Goal: Communication & Community: Answer question/provide support

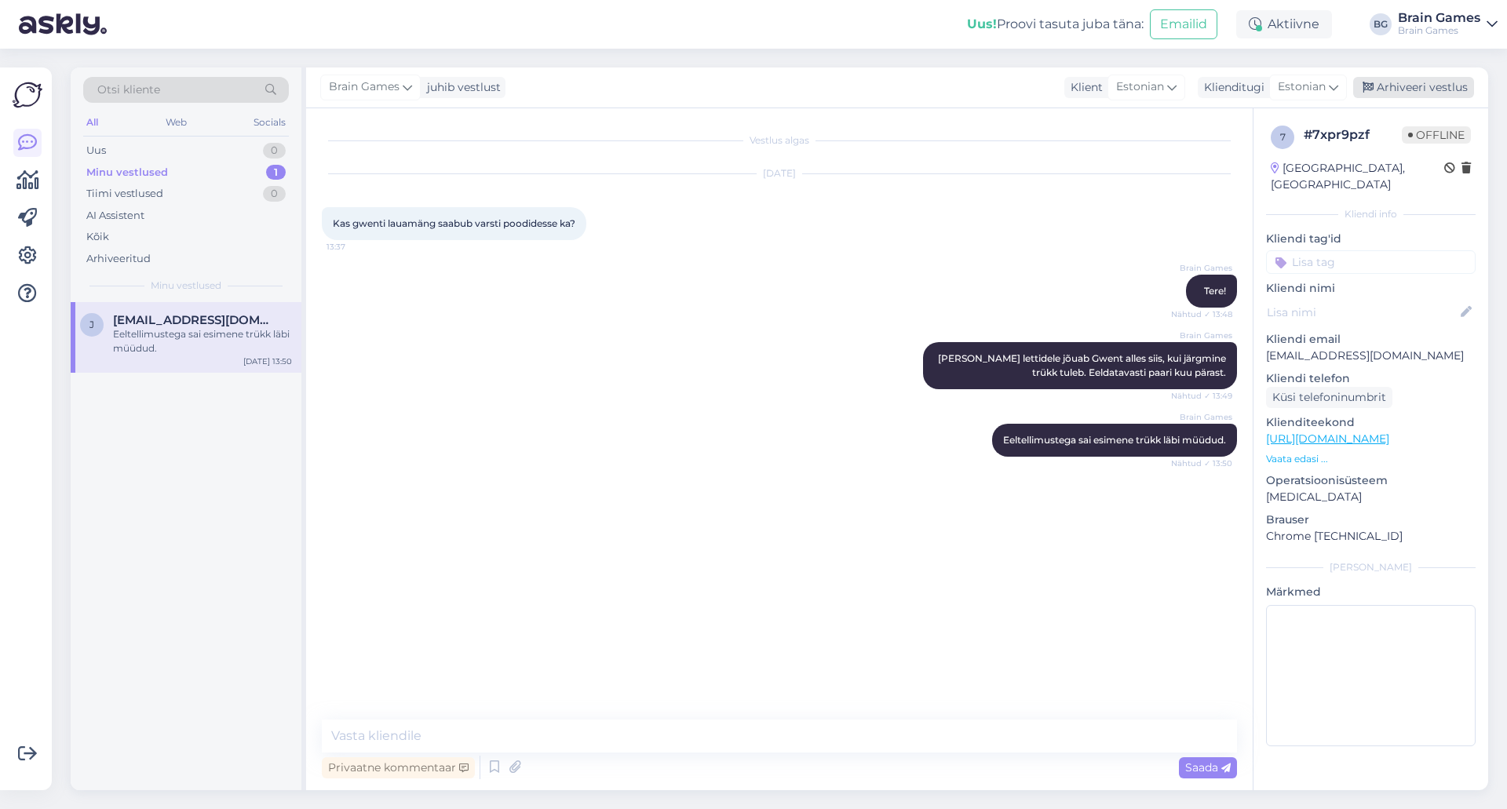
click at [1436, 84] on div "Arhiveeri vestlus" at bounding box center [1414, 87] width 121 height 21
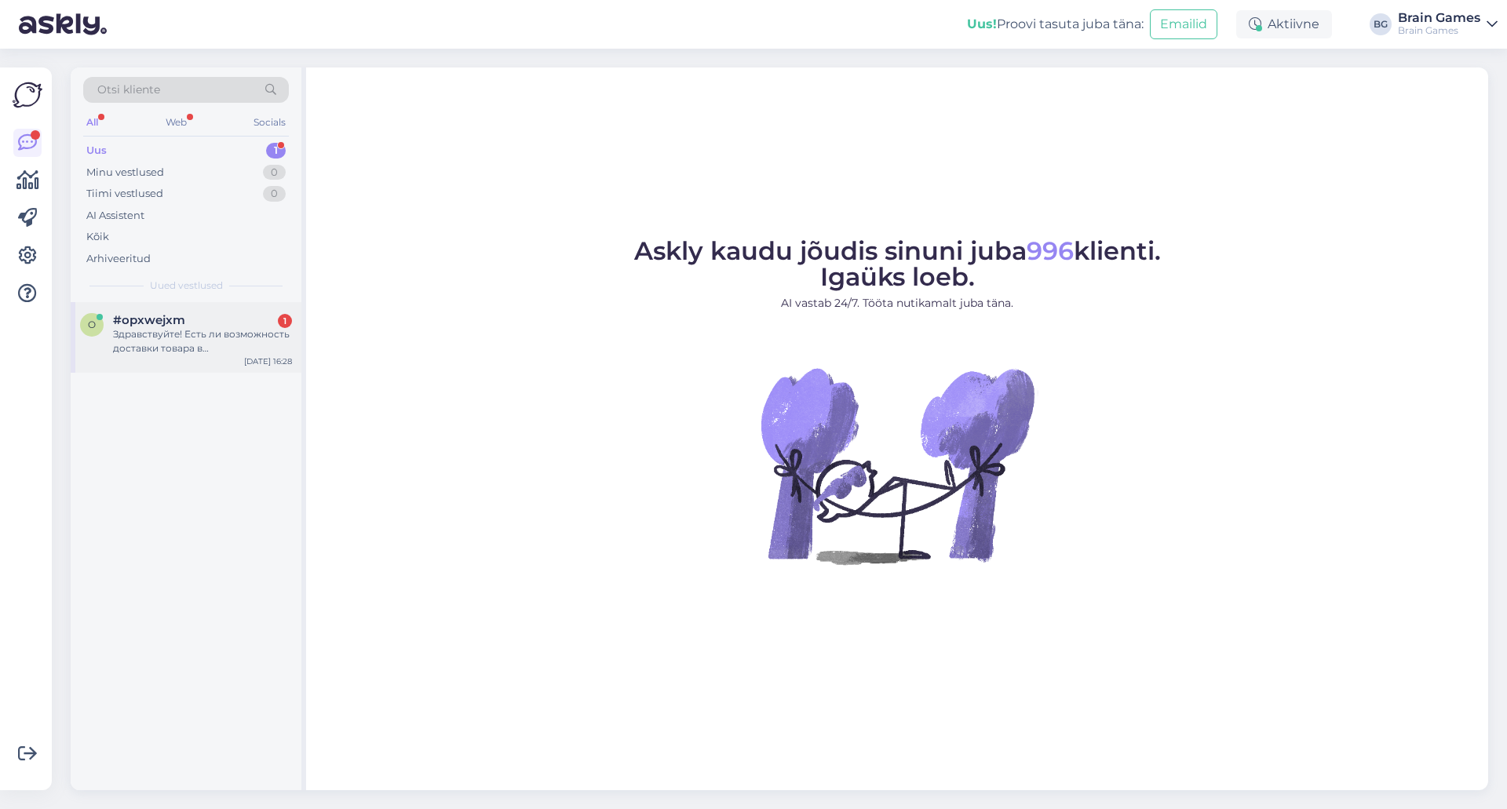
click at [202, 344] on div "Здравствуйте! Есть ли возможность доставки товара в [GEOGRAPHIC_DATA]?" at bounding box center [202, 341] width 179 height 28
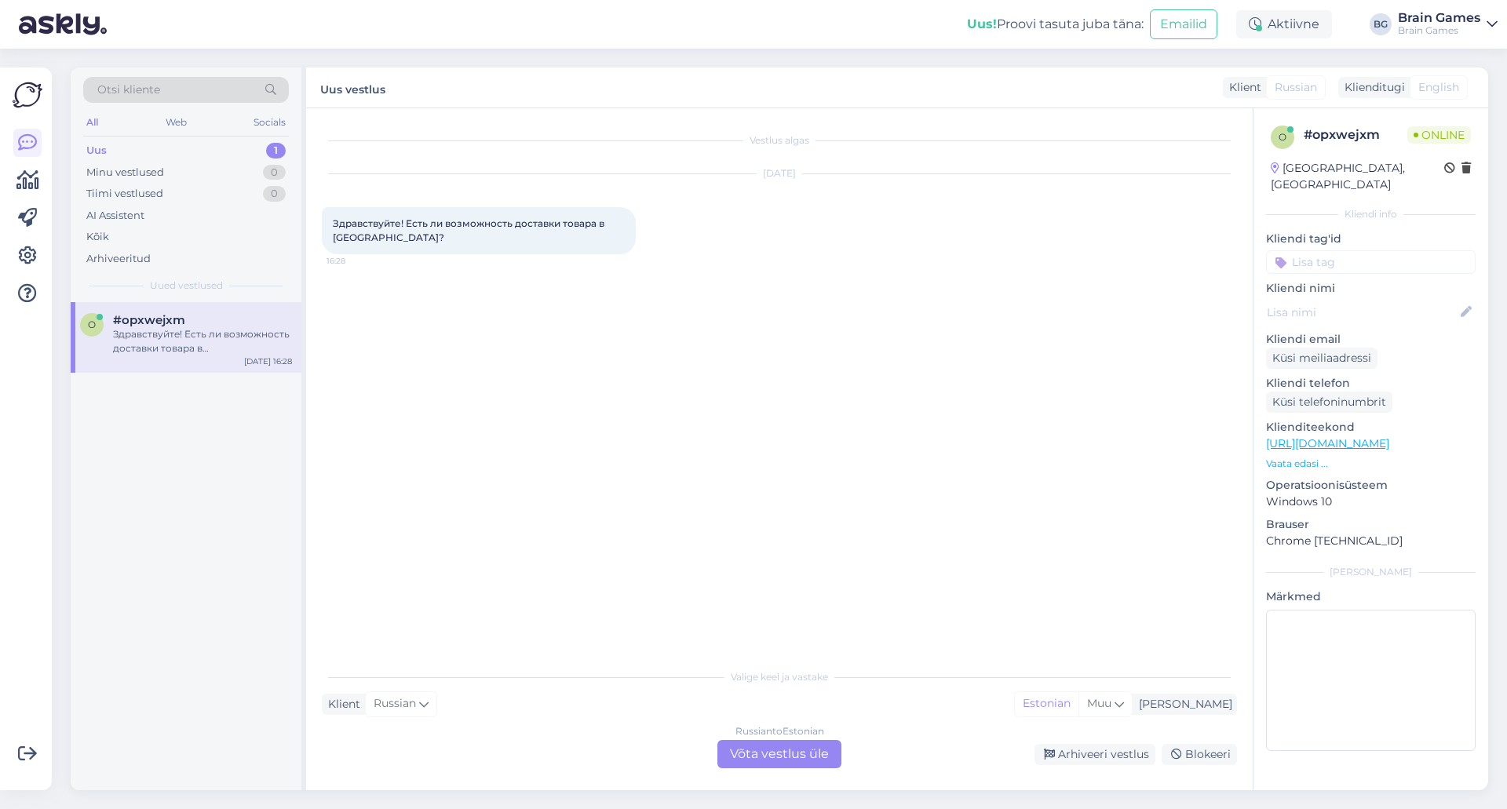
click at [804, 751] on div "Russian to Estonian Võta vestlus üle" at bounding box center [780, 754] width 124 height 28
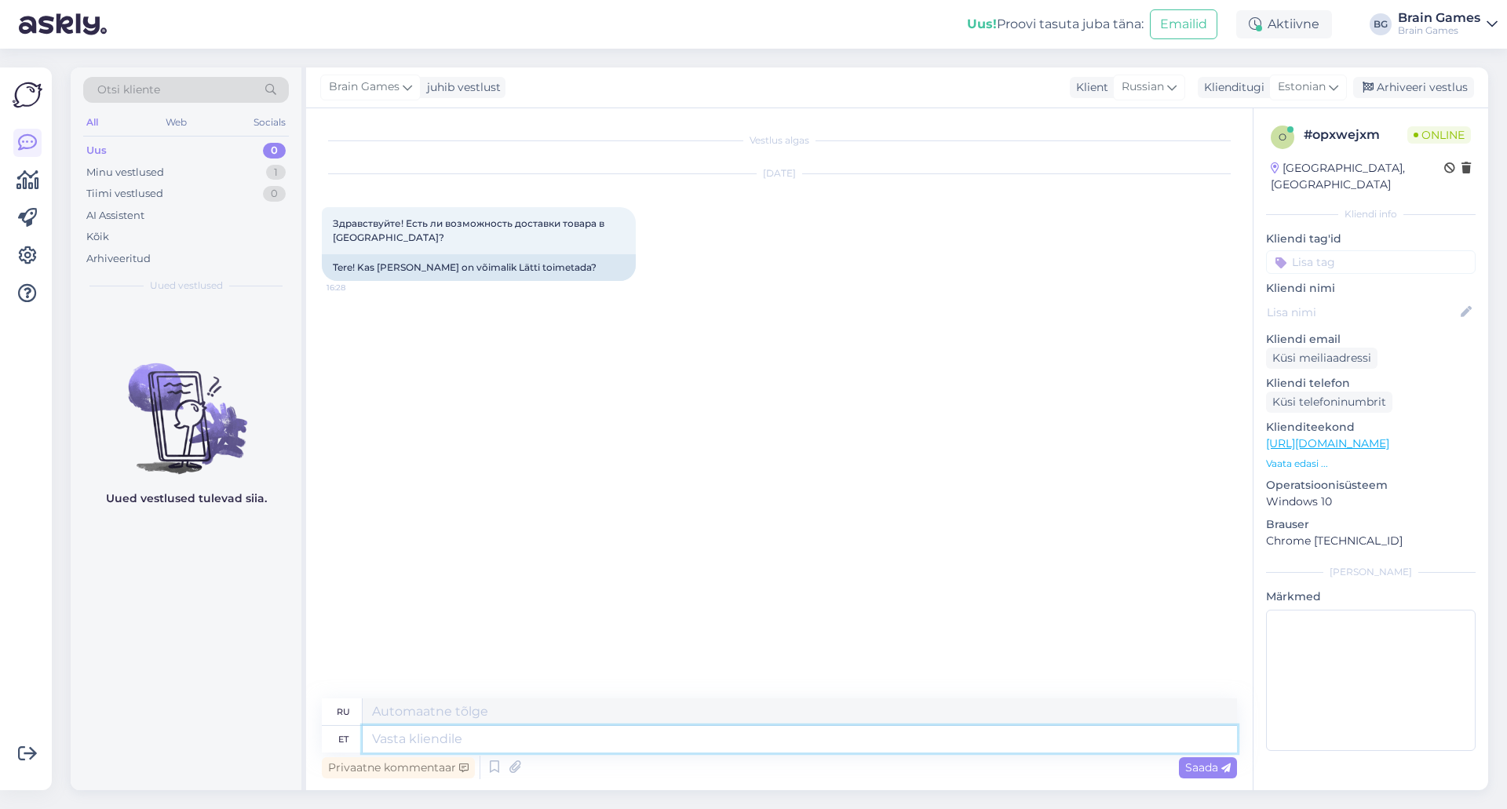
click at [888, 744] on textarea at bounding box center [800, 739] width 875 height 27
click at [1295, 457] on p "Vaata edasi ..." at bounding box center [1371, 464] width 210 height 14
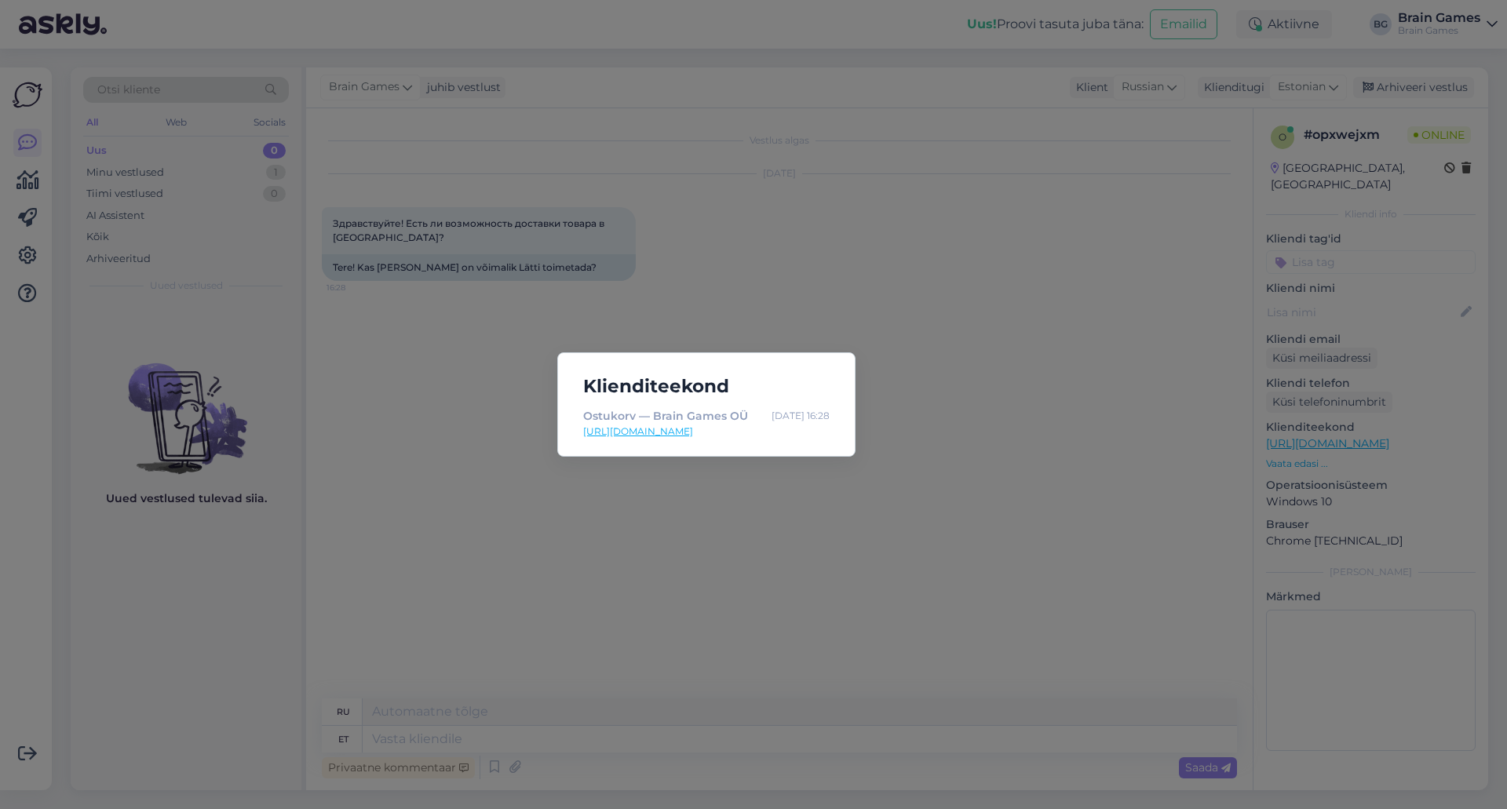
click at [1029, 521] on div "Klienditeekond Ostukorv — Brain Games OÜ [DATE] 16:28 [URL][DOMAIN_NAME]" at bounding box center [753, 404] width 1507 height 809
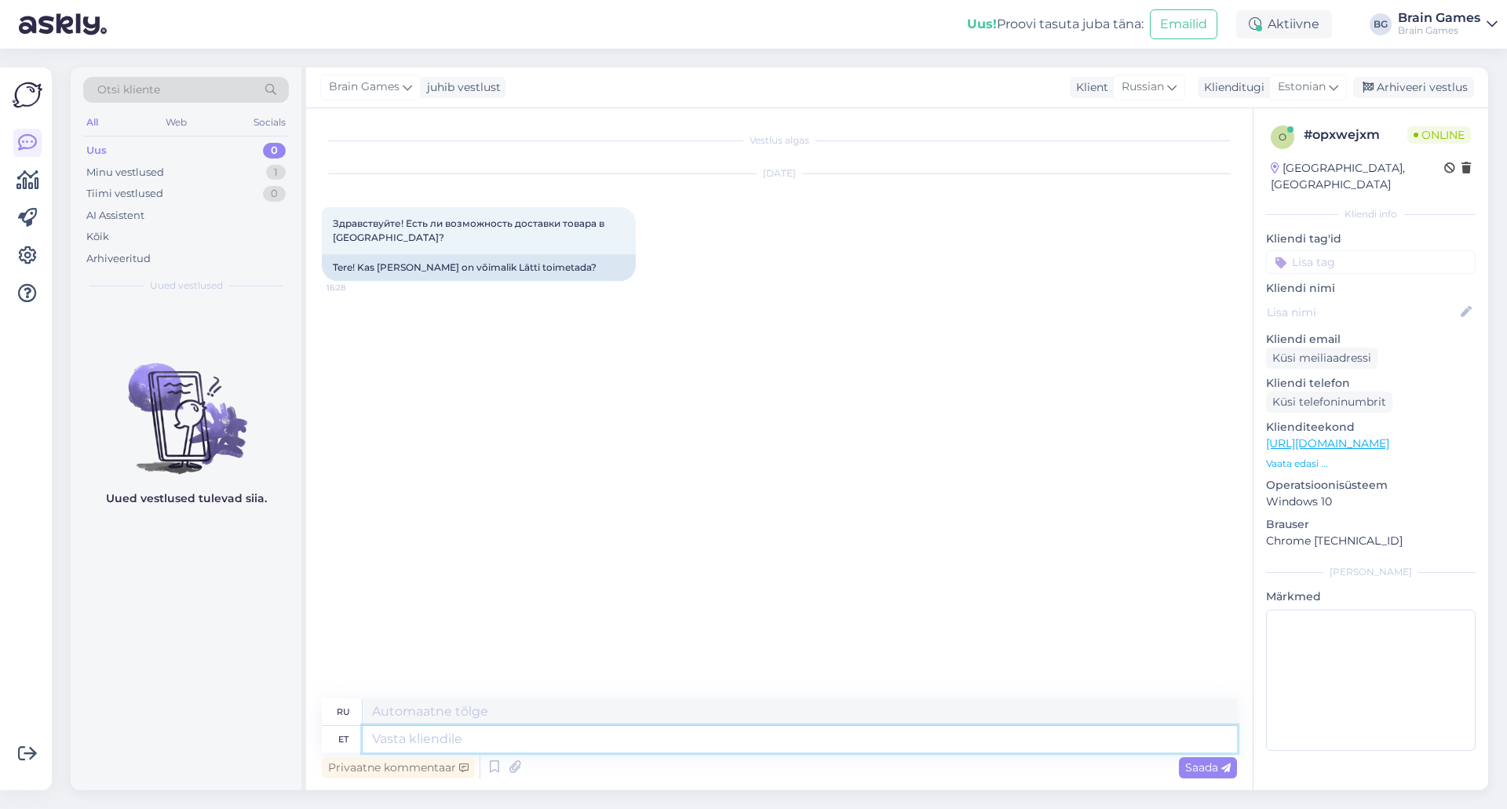
click at [814, 744] on textarea at bounding box center [800, 739] width 875 height 27
type textarea "Tere!"
type textarea "Привет!"
type textarea "Meil"
type textarea "Мы"
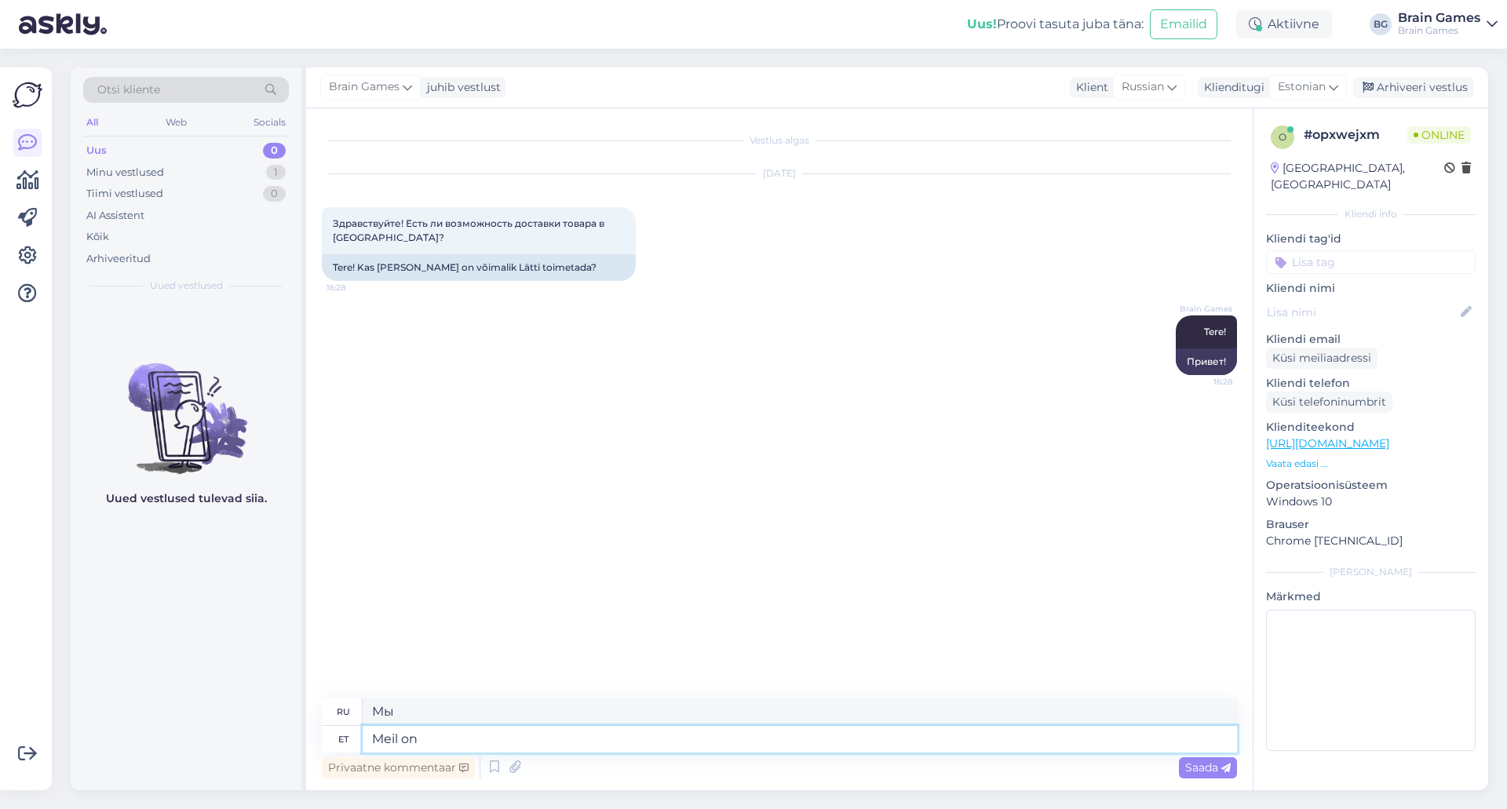
type textarea "Meil o"
type textarea "У нас есть"
type textarea "Meil"
type textarea "Мы"
type textarea "Meil ei o"
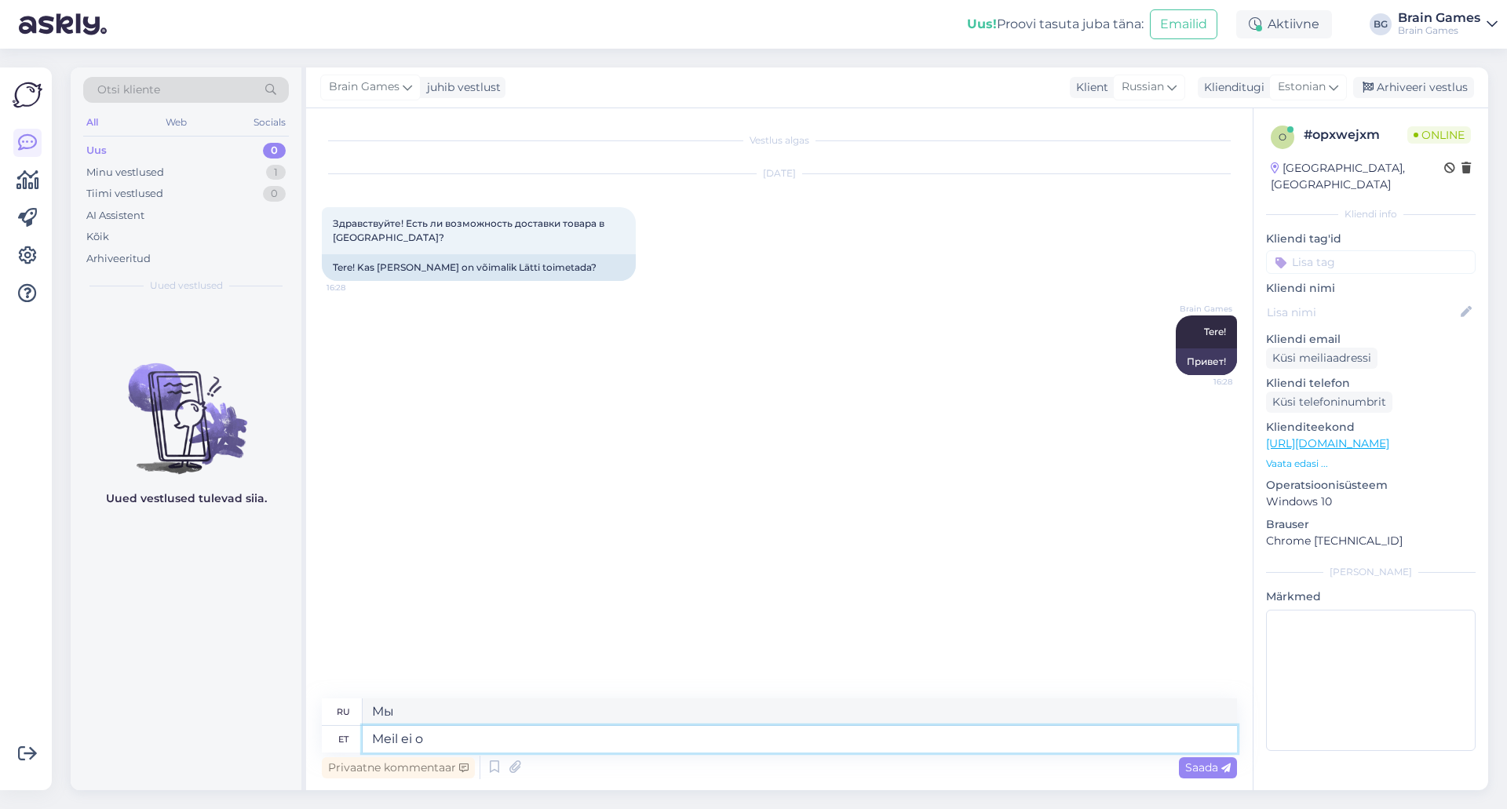
type textarea "Мы не"
type textarea "Meil ei ole"
type textarea "У нас нет"
type textarea "Mei"
type textarea "Мы не"
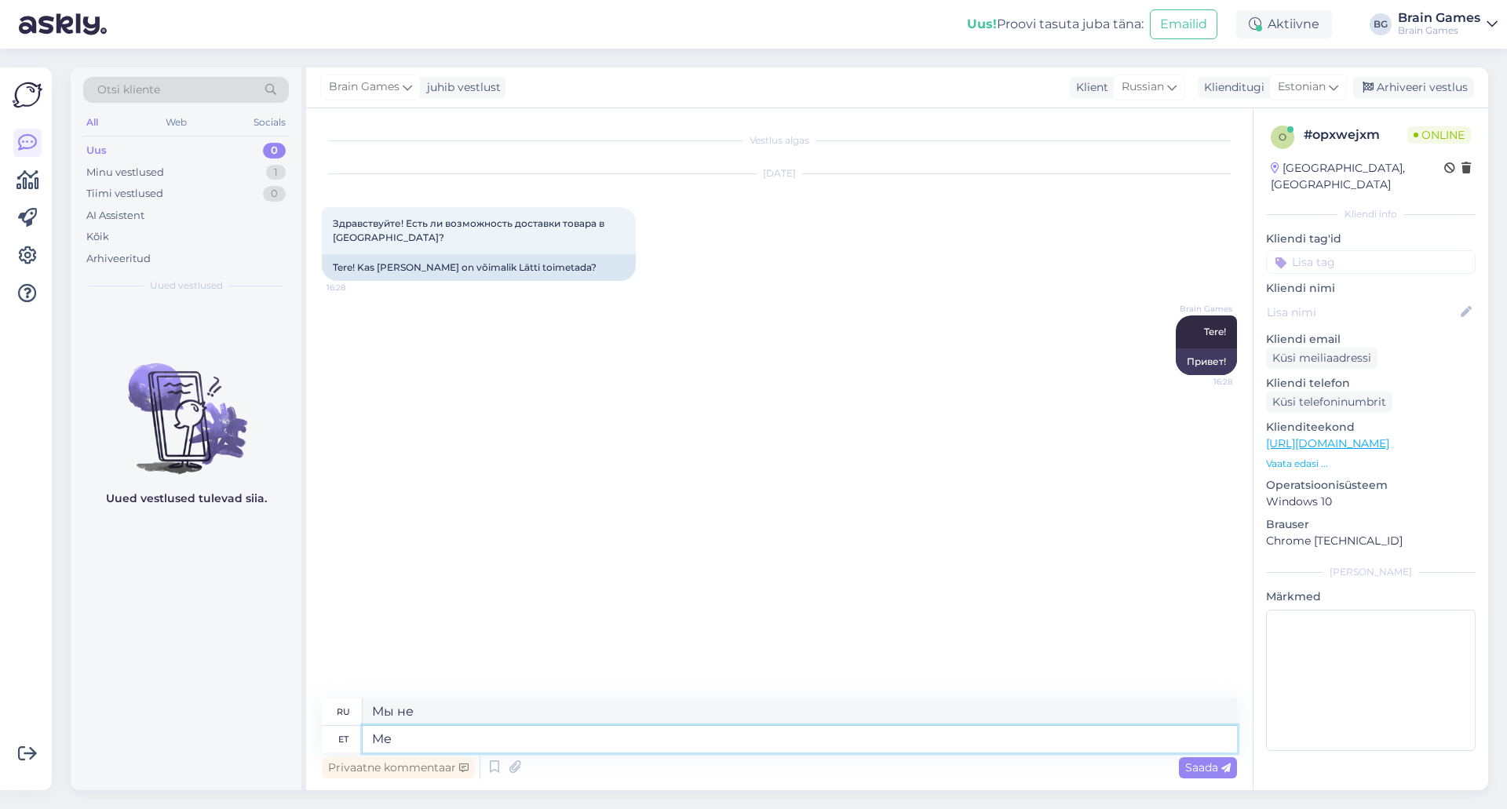
type textarea "M"
type textarea "Мы"
type textarea "K"
type textarea "Meil on"
type textarea "У нас есть"
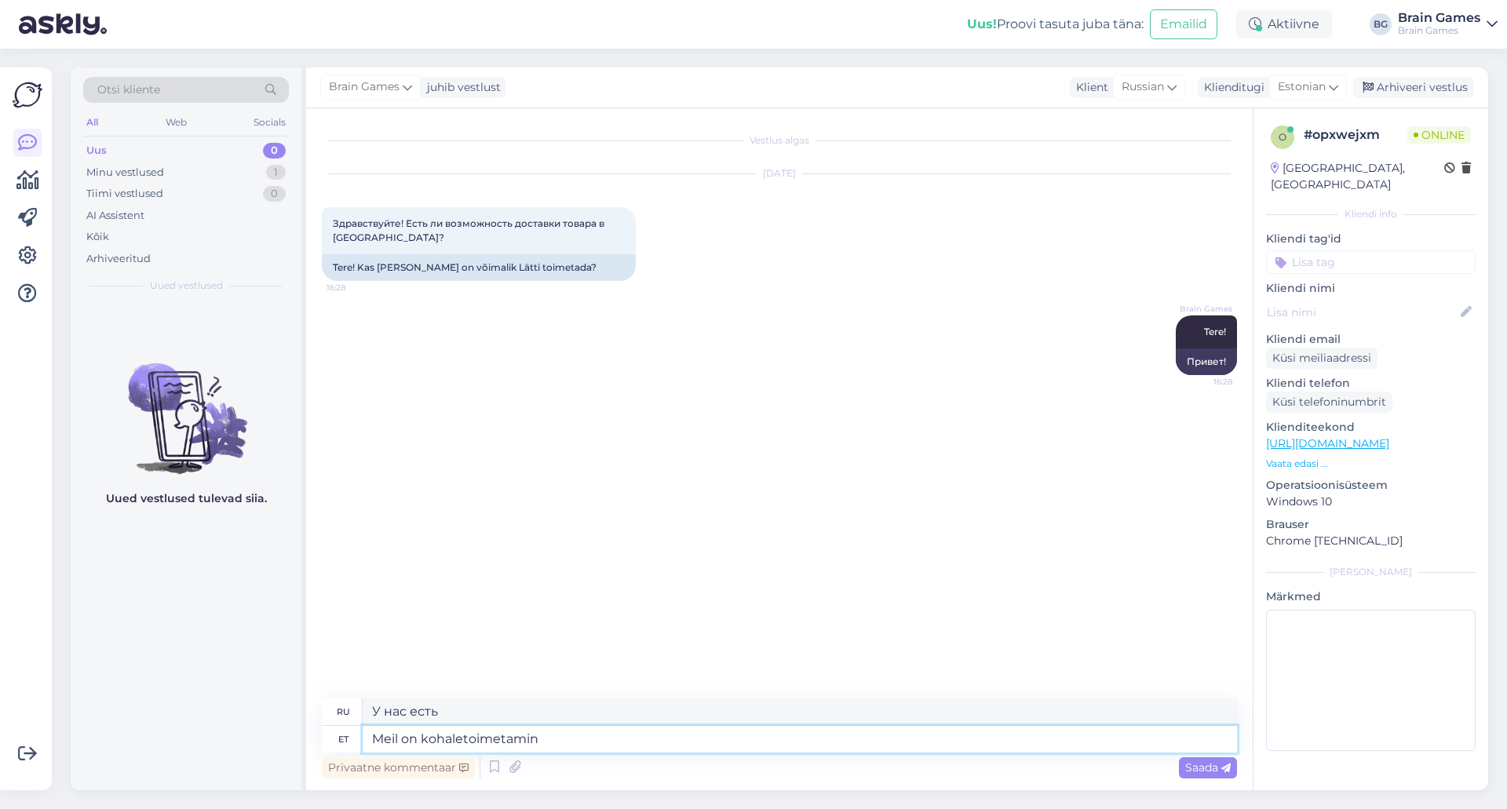
type textarea "Meil on kohaletoimetamine"
type textarea "У нас есть доставка"
type textarea "Meil on"
type textarea "У нас есть"
type textarea "Meil on tellimuste"
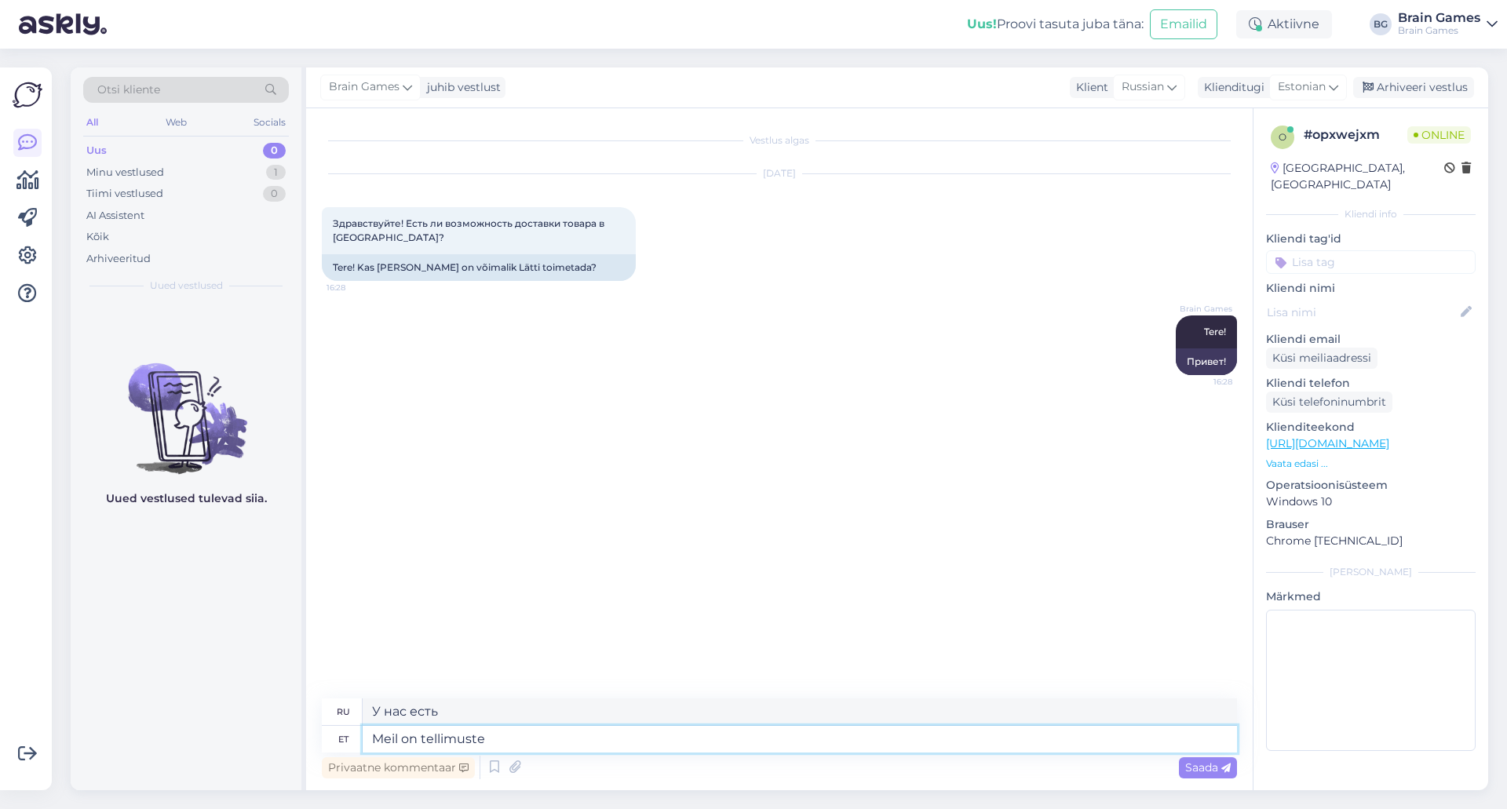
type textarea "У нас есть заказы"
type textarea "Meil on tellimuste väljastamine ai"
type textarea "У нас есть выполнение заказов"
type textarea "Meil on tellimuste väljastamine ainult"
type textarea "Мы только выдаем заказы"
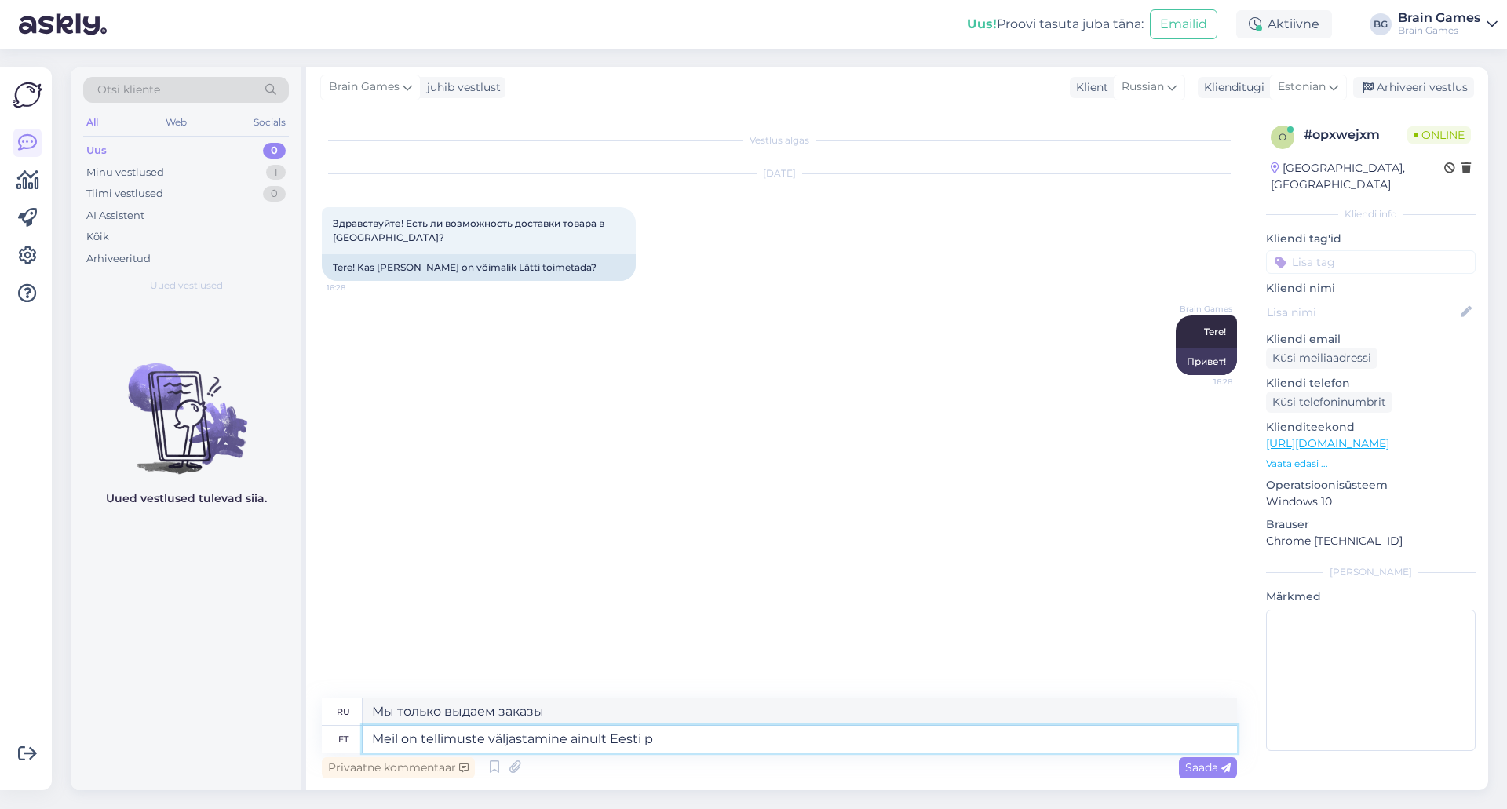
type textarea "Meil on tellimuste väljastamine ainult Eesti pi"
type textarea "Мы доставляем заказы только по [GEOGRAPHIC_DATA]."
type textarea "Meil on tellimuste väljastamine ainult Eesti piires."
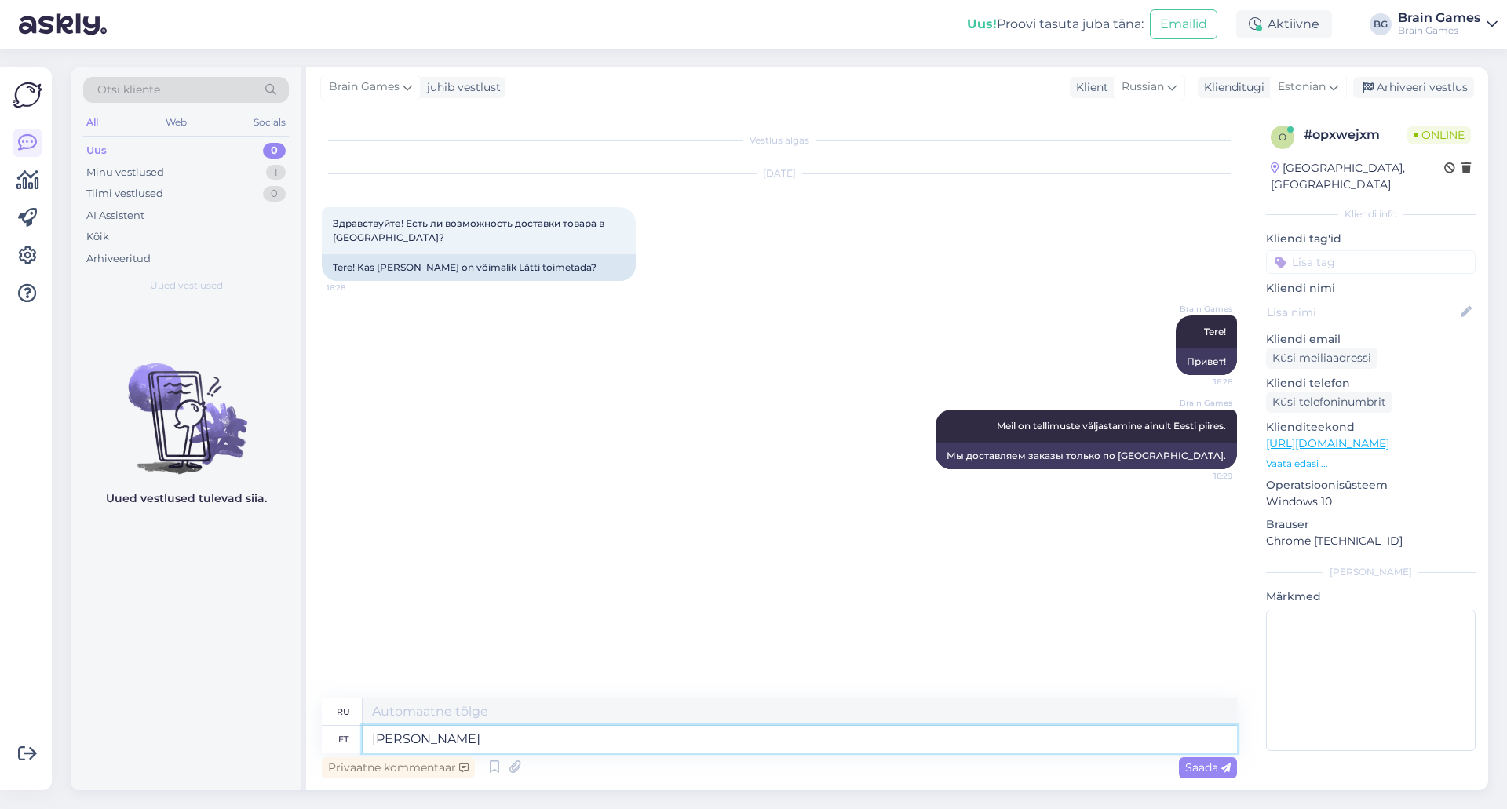
type textarea "[PERSON_NAME] s"
type textarea "Если"
type textarea "Kui soovite"
type textarea "Если ты хочешь"
type textarea "K"
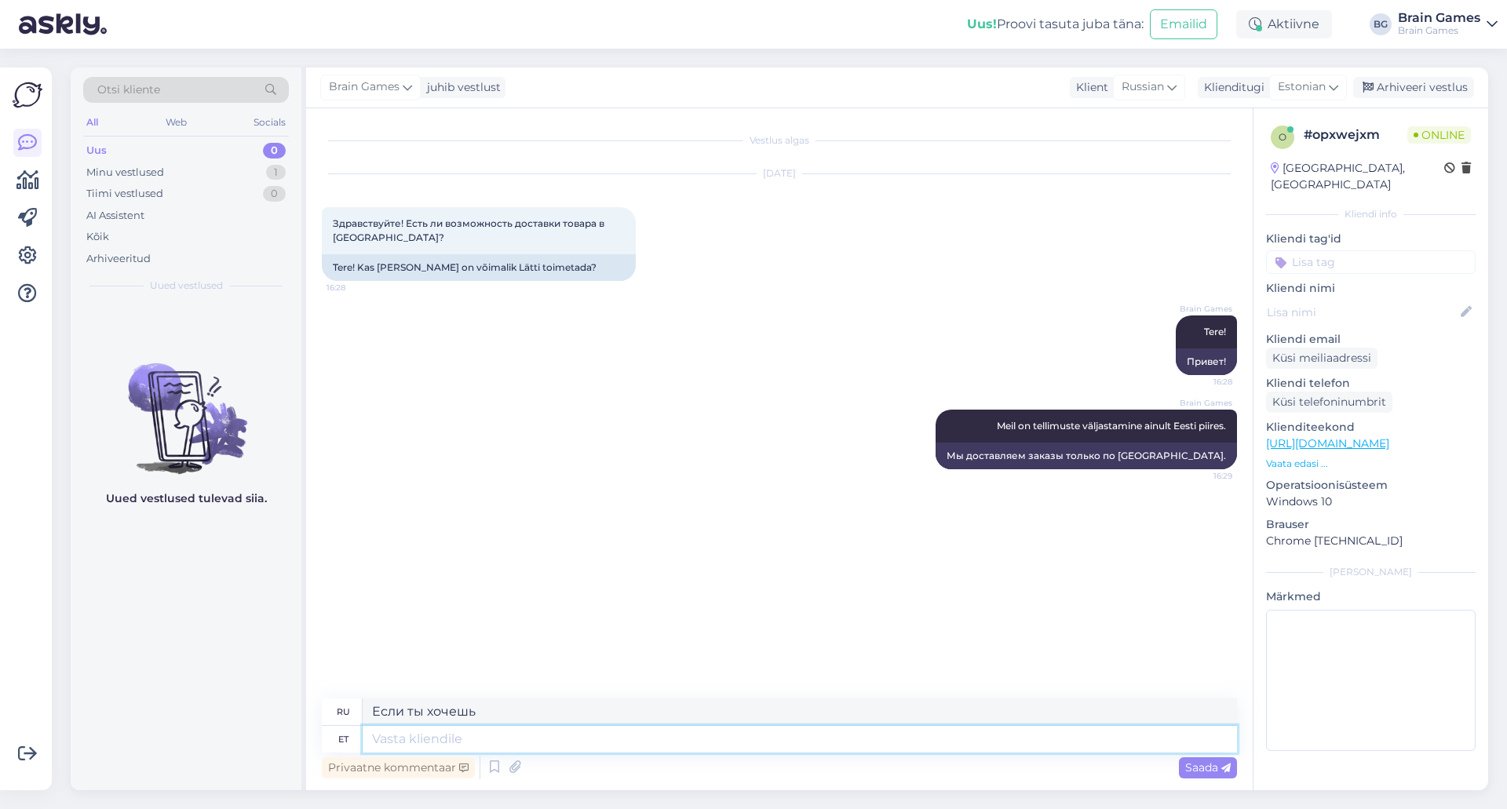
type textarea "Если"
type textarea "Kas"
type textarea "Является"
type textarea "[PERSON_NAME]"
type textarea "Является ли желаемым"
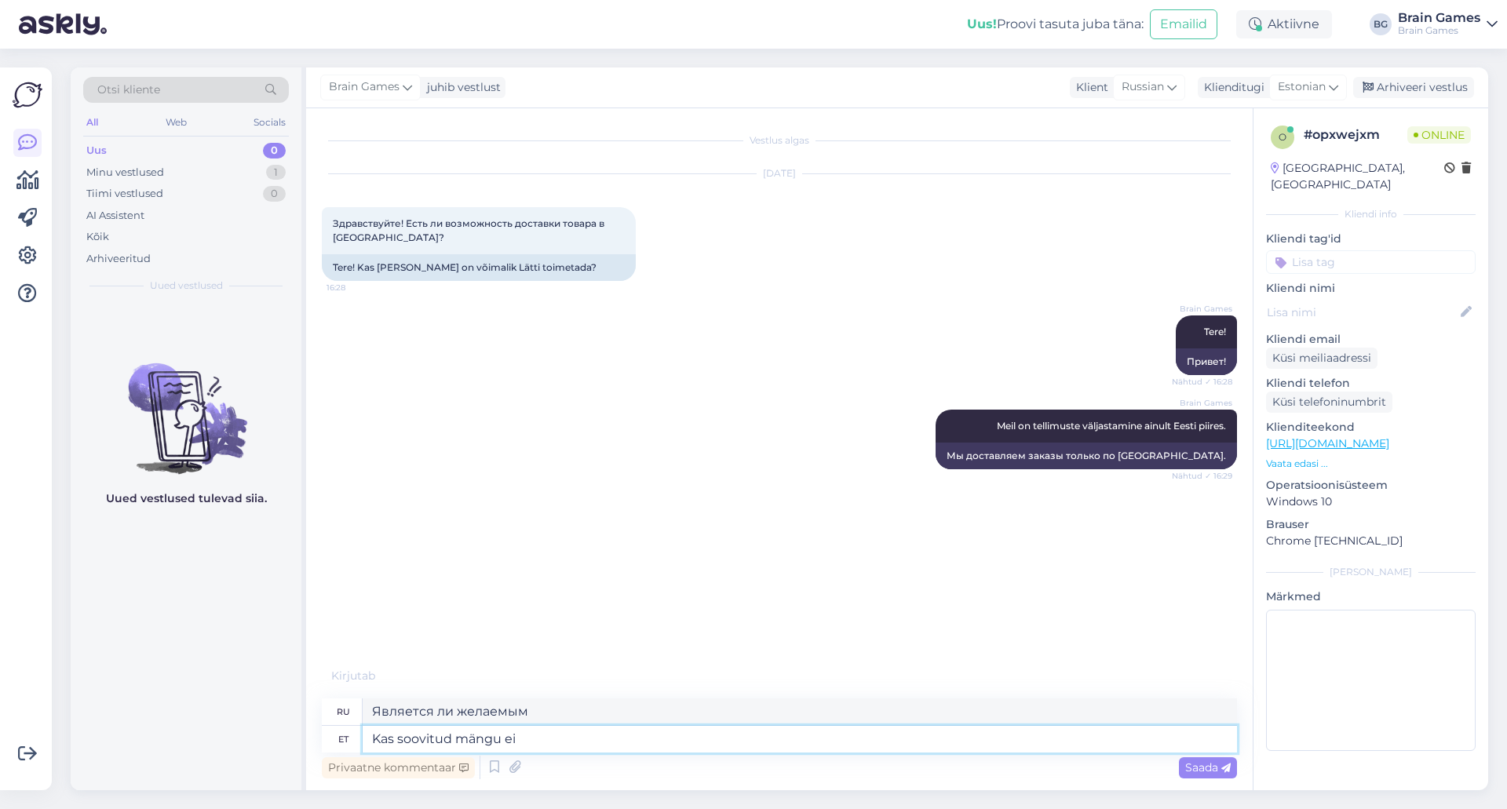
type textarea "Kas soovitud mängu ei o"
type textarea "Желаемая игра недоступна?"
type textarea "Kas soovitud mängu ei ole L"
type textarea "Нужная вам игра недоступна?"
type textarea "Kas soovitud mängu ei ole Läti p"
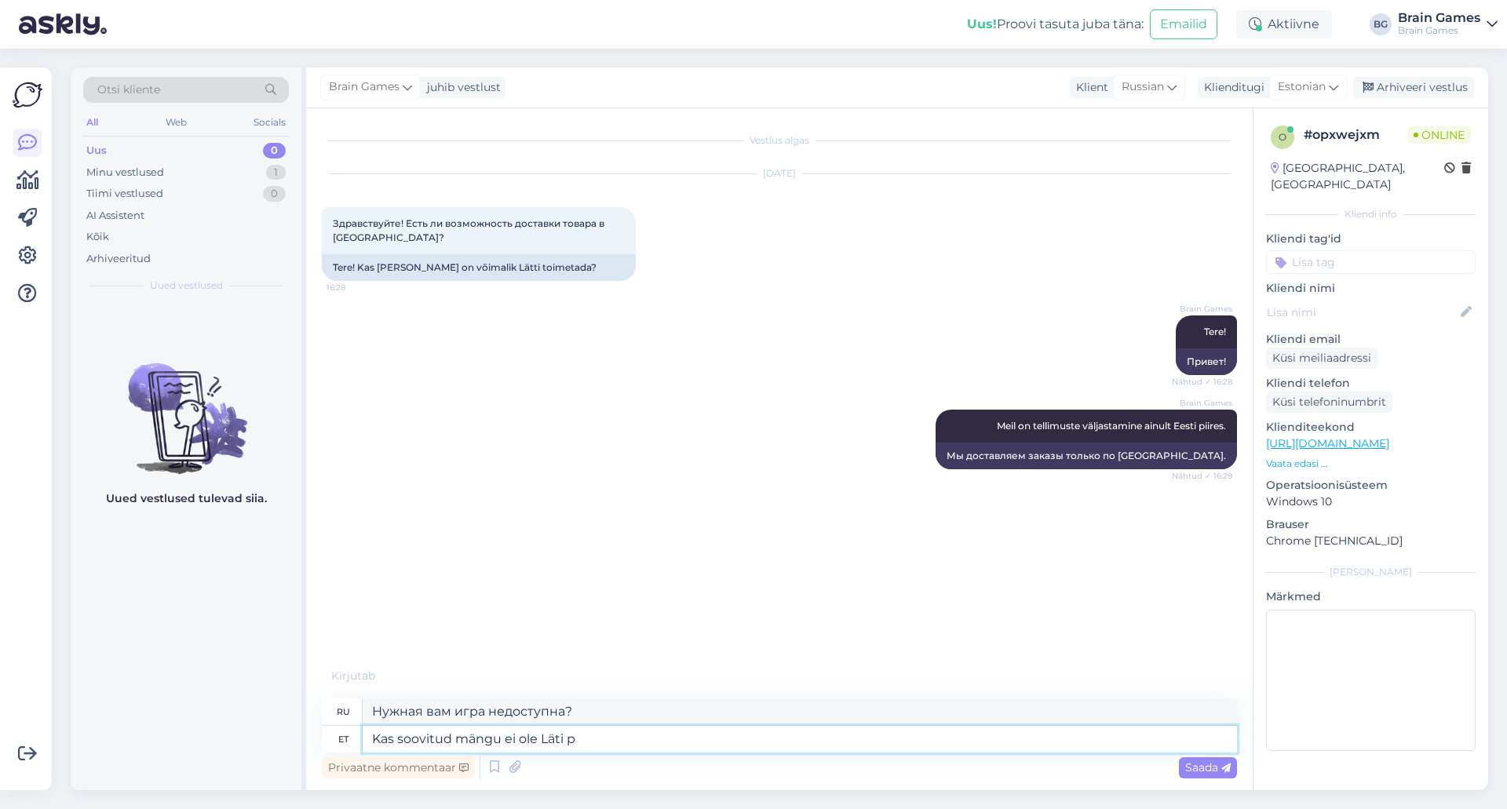
type textarea "Нужная вам игра недоступна в [GEOGRAPHIC_DATA]?"
type textarea "Kas soovitud mängu ei ole Läti poodides?"
type textarea "Нужная вам игра отсутствует в латвийских магазинах?"
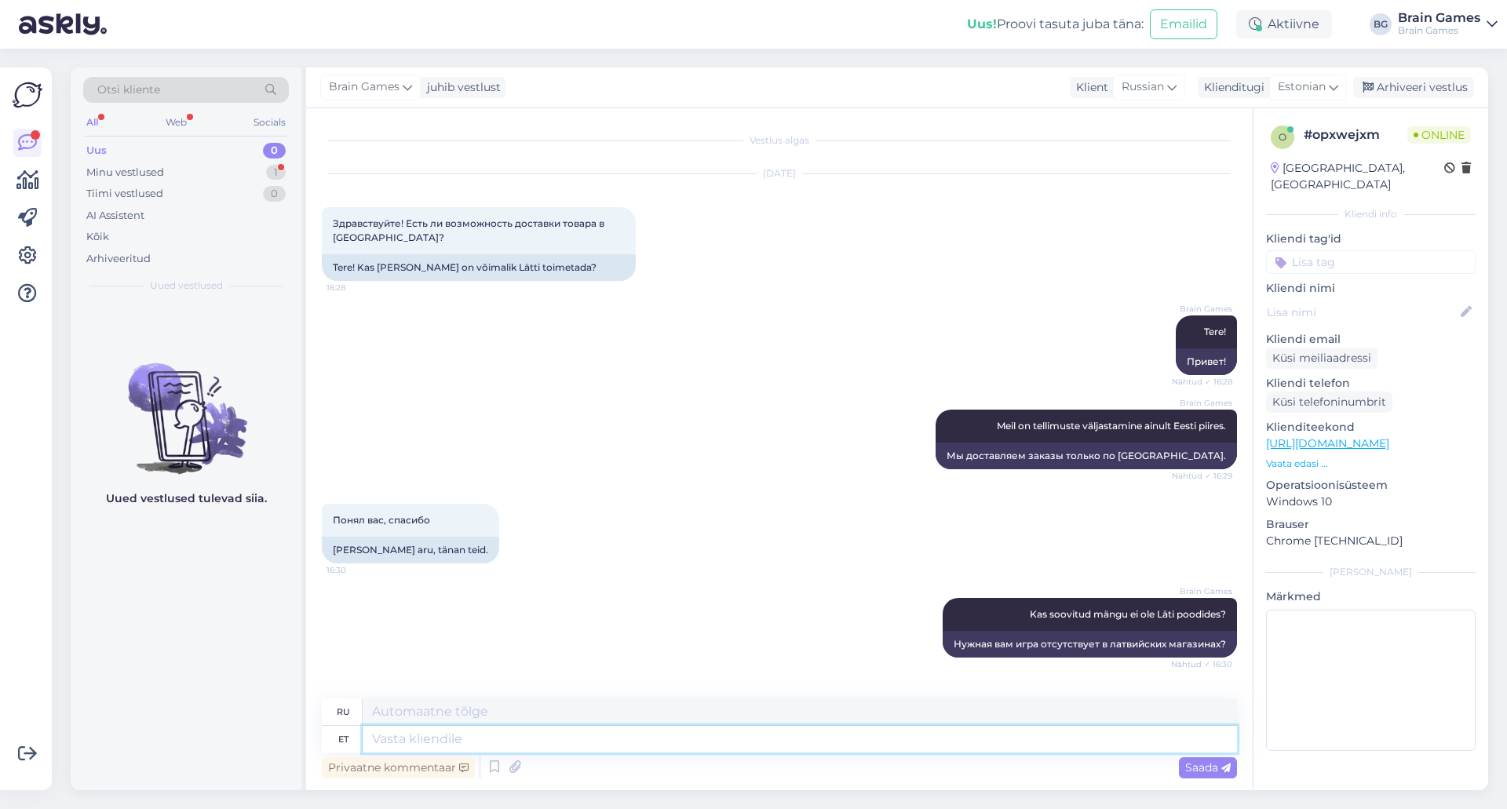
scroll to position [99, 0]
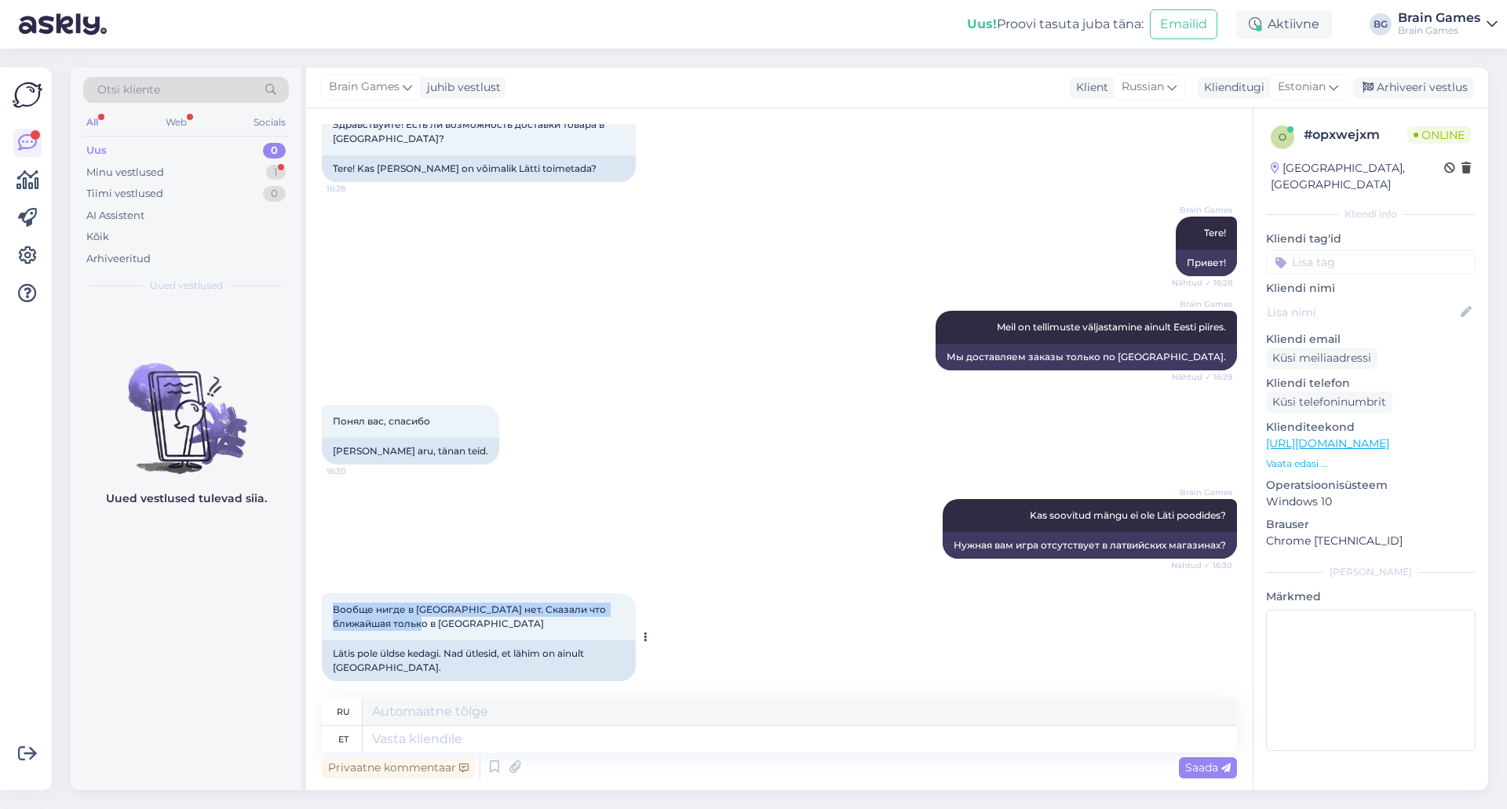
drag, startPoint x: 419, startPoint y: 621, endPoint x: 329, endPoint y: 609, distance: 91.1
click at [329, 609] on div "Вообще нигде в [GEOGRAPHIC_DATA] нет. Сказали что ближайшая только в [GEOGRAPHI…" at bounding box center [479, 617] width 314 height 47
copy span "Вообще нигде в [GEOGRAPHIC_DATA] нет. Сказали что ближайшая только в [GEOGRAPHI…"
click at [762, 557] on div "Brain Games Kas soovitud mängu ei ole Läti poodides? Nähtud ✓ 16:30 Нужная вам …" at bounding box center [779, 529] width 915 height 94
click at [794, 567] on div "Brain Games Kas soovitud mängu ei ole Läti poodides? Nähtud ✓ 16:30 Нужная вам …" at bounding box center [779, 529] width 915 height 94
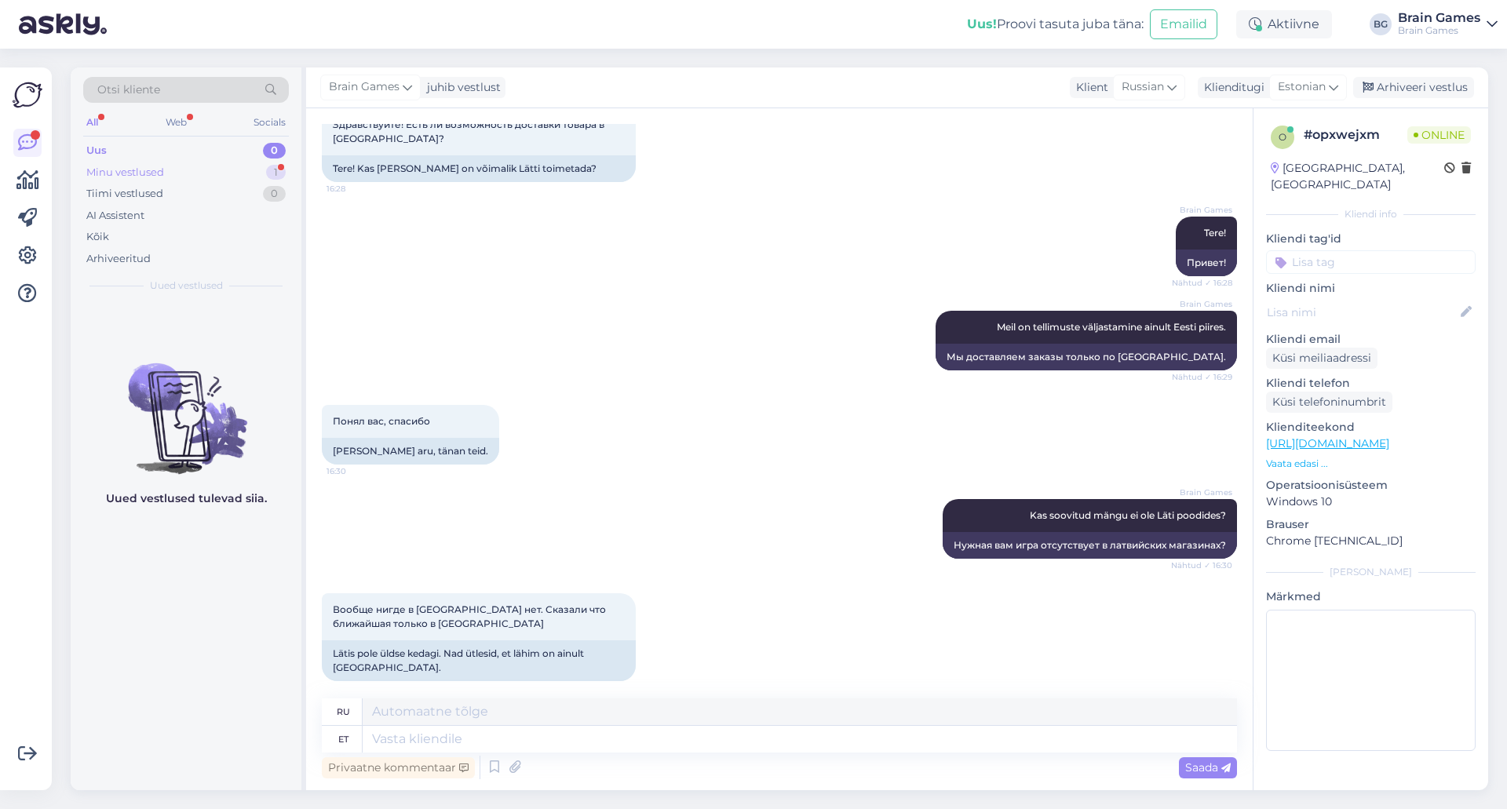
click at [159, 175] on div "Minu vestlused" at bounding box center [125, 173] width 78 height 16
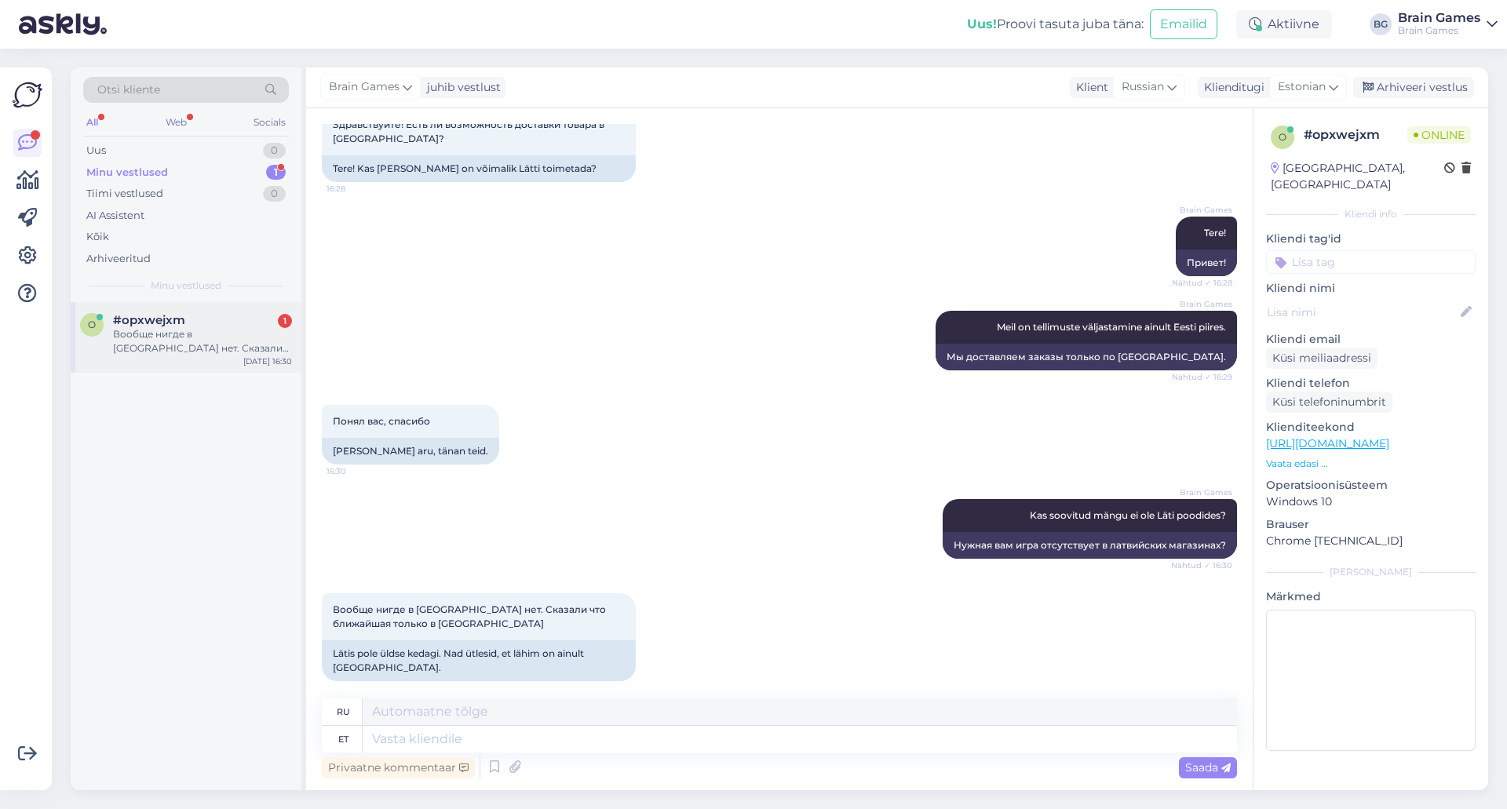
click at [192, 338] on div "Вообще нигде в [GEOGRAPHIC_DATA] нет. Сказали что ближайшая только в [GEOGRAPHI…" at bounding box center [202, 341] width 179 height 28
click at [674, 394] on div "Понял вас, спасибо 16:30 [PERSON_NAME] aru, tänan teid." at bounding box center [779, 435] width 915 height 94
click at [261, 545] on div "o #opxwejxm Вообще нигде в [GEOGRAPHIC_DATA] нет. Сказали что ближайшая только …" at bounding box center [186, 546] width 231 height 488
click at [1306, 457] on p "Vaata edasi ..." at bounding box center [1371, 464] width 210 height 14
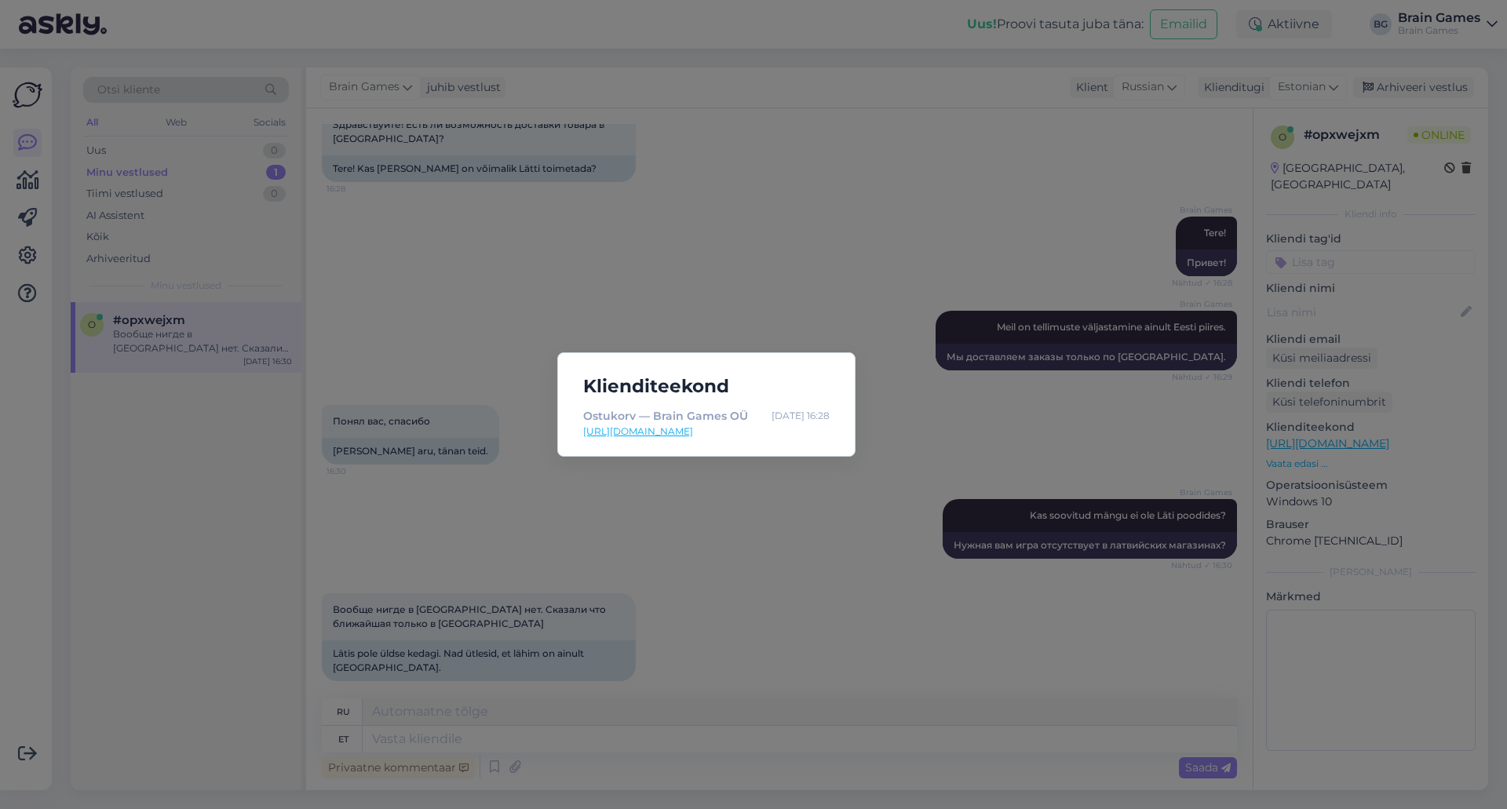
click at [1372, 768] on div "Klienditeekond Ostukorv — Brain Games OÜ [DATE] 16:28 [URL][DOMAIN_NAME]" at bounding box center [753, 404] width 1507 height 809
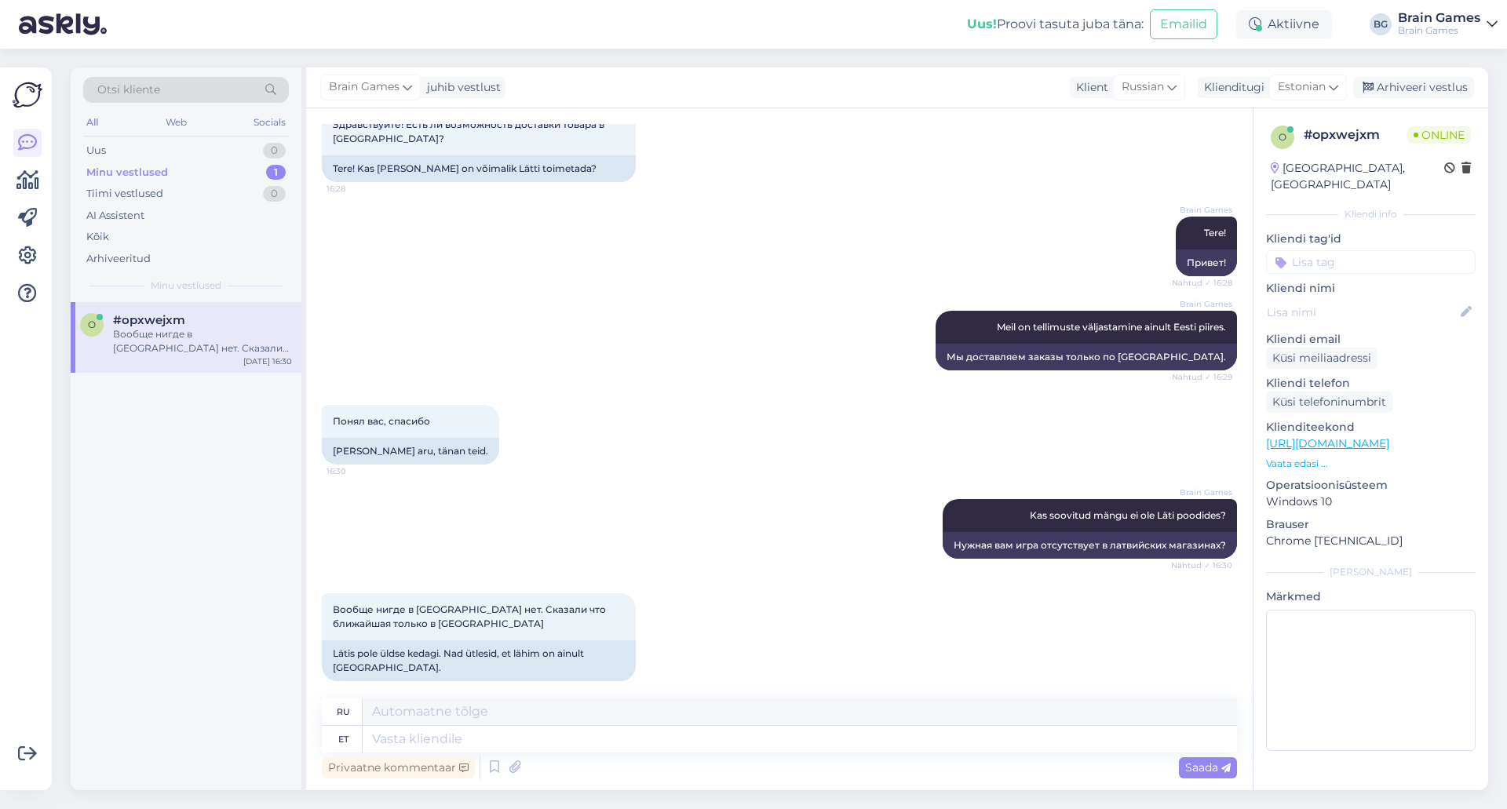
click at [184, 530] on div "o #opxwejxm Вообще нигде в [GEOGRAPHIC_DATA] нет. Сказали что ближайшая только …" at bounding box center [186, 546] width 231 height 488
click at [1299, 457] on p "Vaata edasi ..." at bounding box center [1371, 464] width 210 height 14
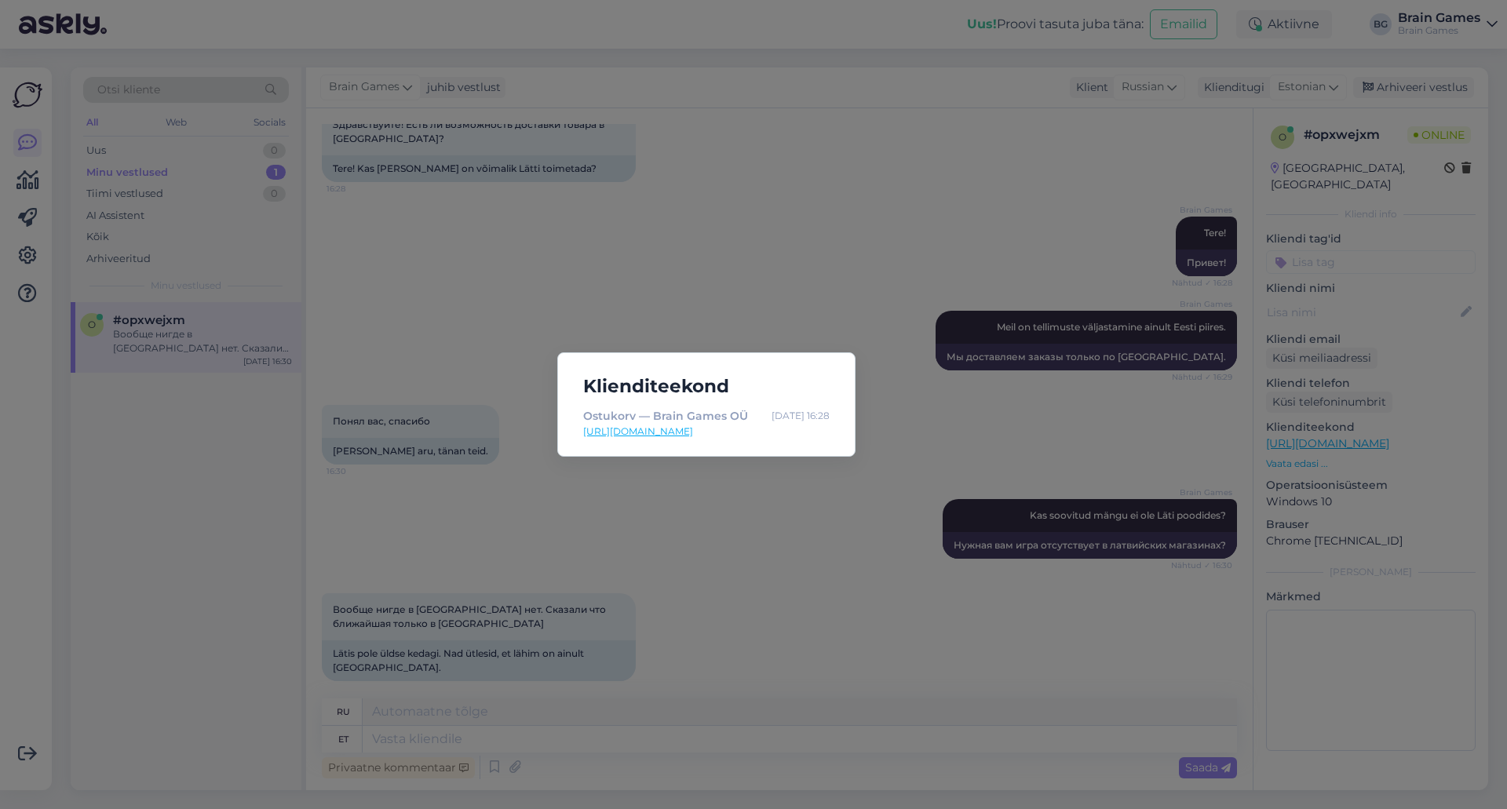
click at [1353, 772] on div "Klienditeekond Ostukorv — Brain Games OÜ [DATE] 16:28 [URL][DOMAIN_NAME]" at bounding box center [753, 404] width 1507 height 809
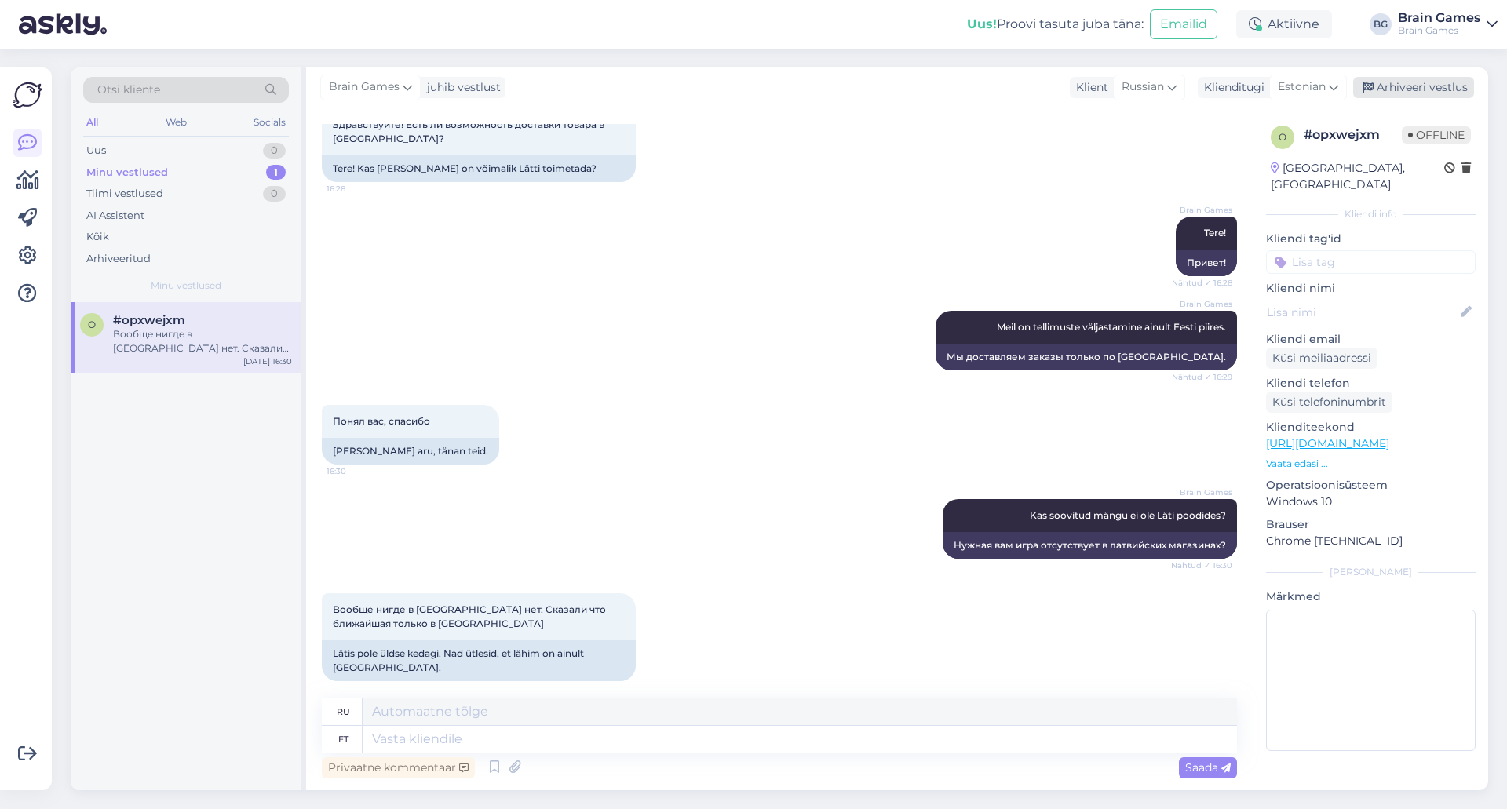
click at [1446, 82] on div "Arhiveeri vestlus" at bounding box center [1414, 87] width 121 height 21
